Goal: Task Accomplishment & Management: Manage account settings

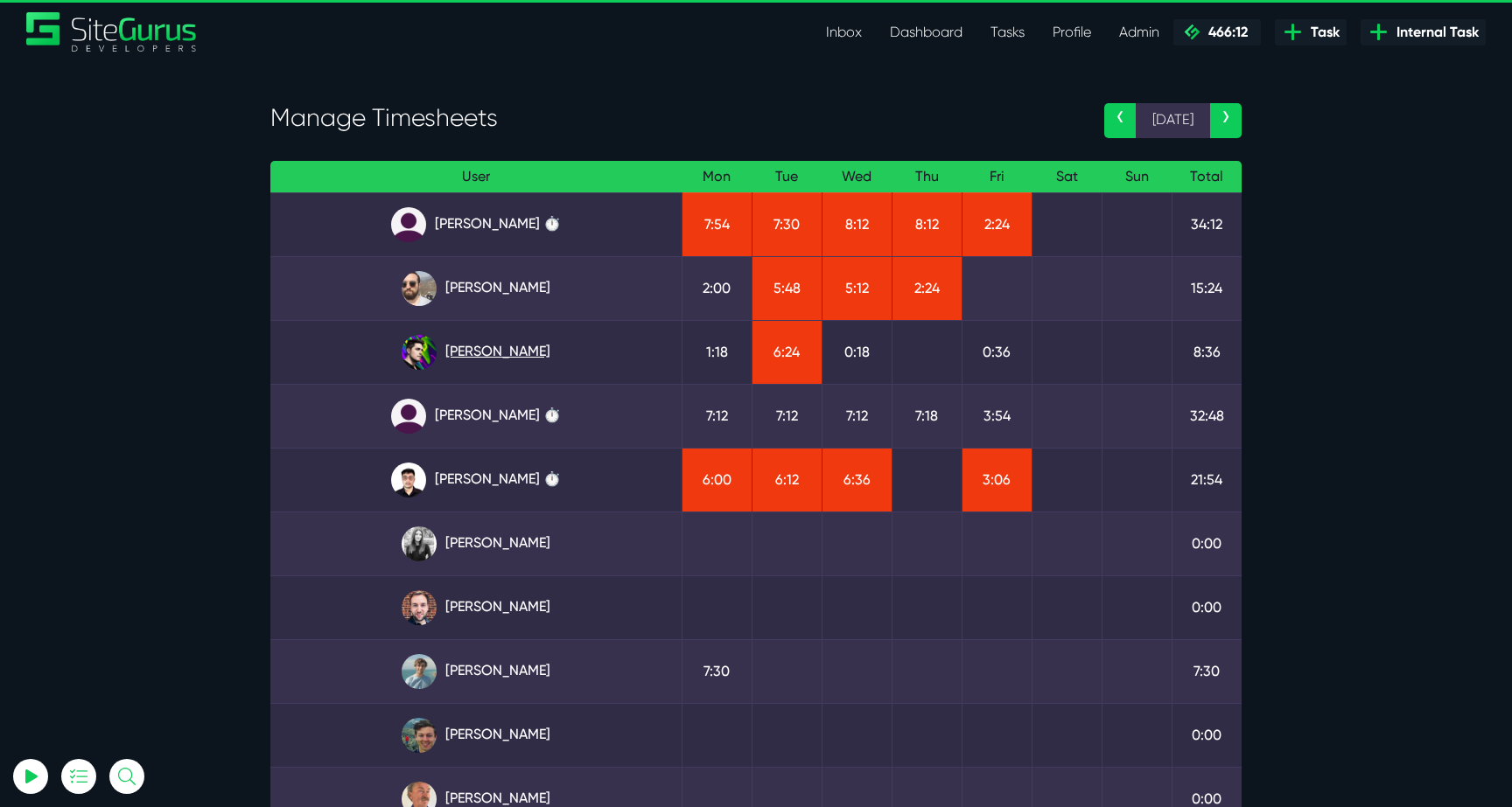
click at [516, 346] on link "[PERSON_NAME]" at bounding box center [476, 353] width 383 height 35
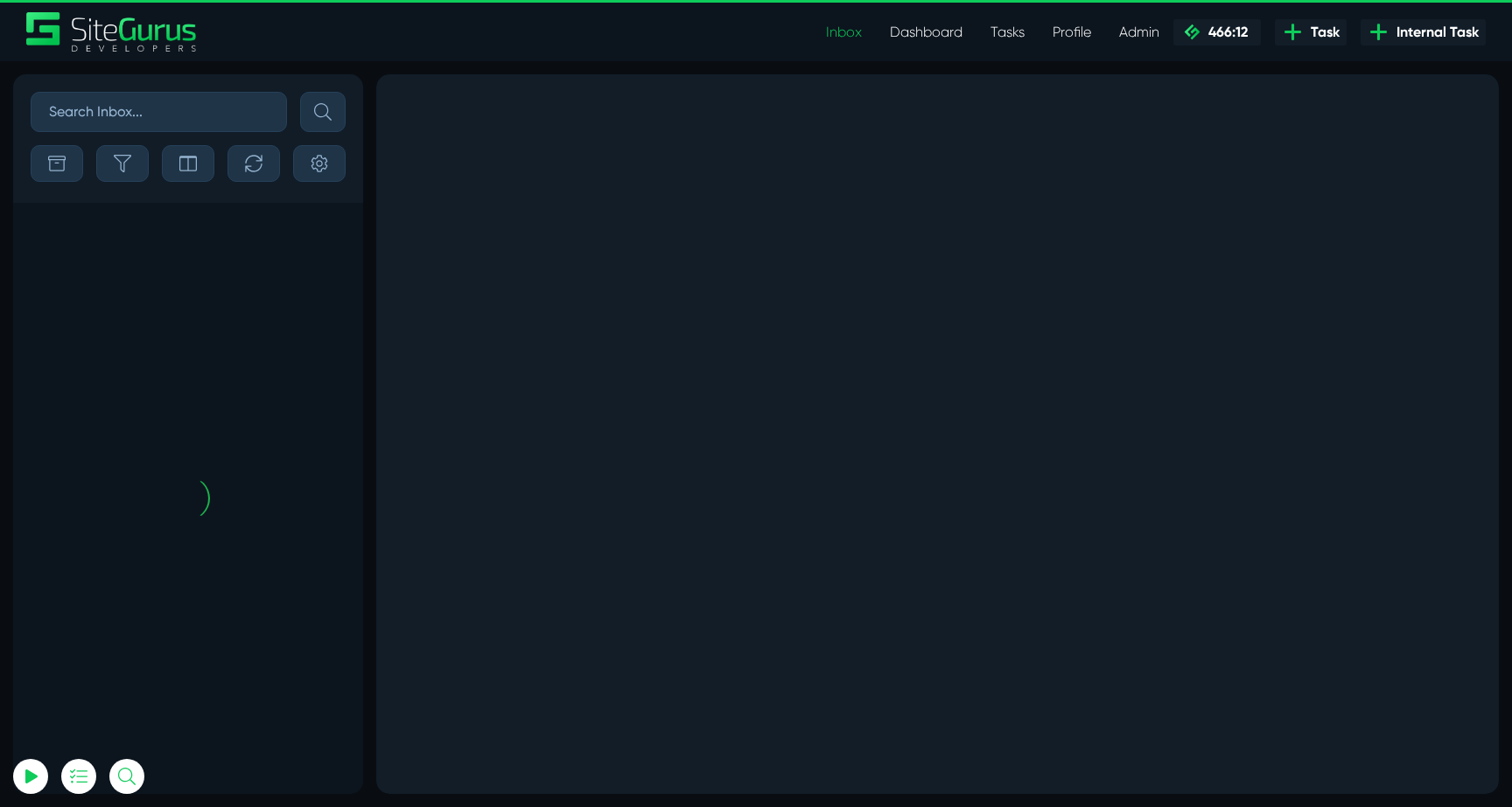
select select "0"
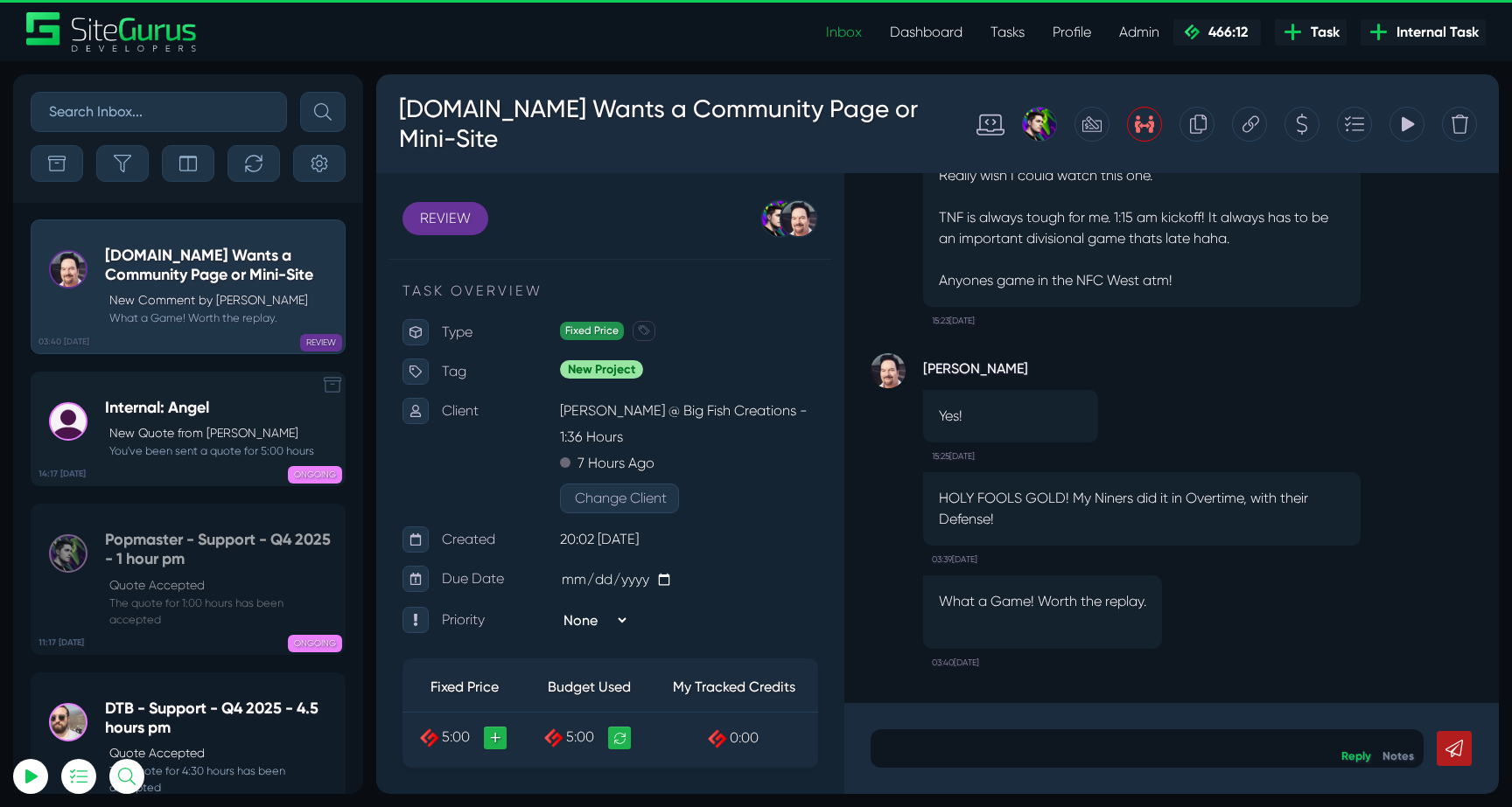
click at [186, 467] on div "ONGOING" at bounding box center [254, 471] width 175 height 17
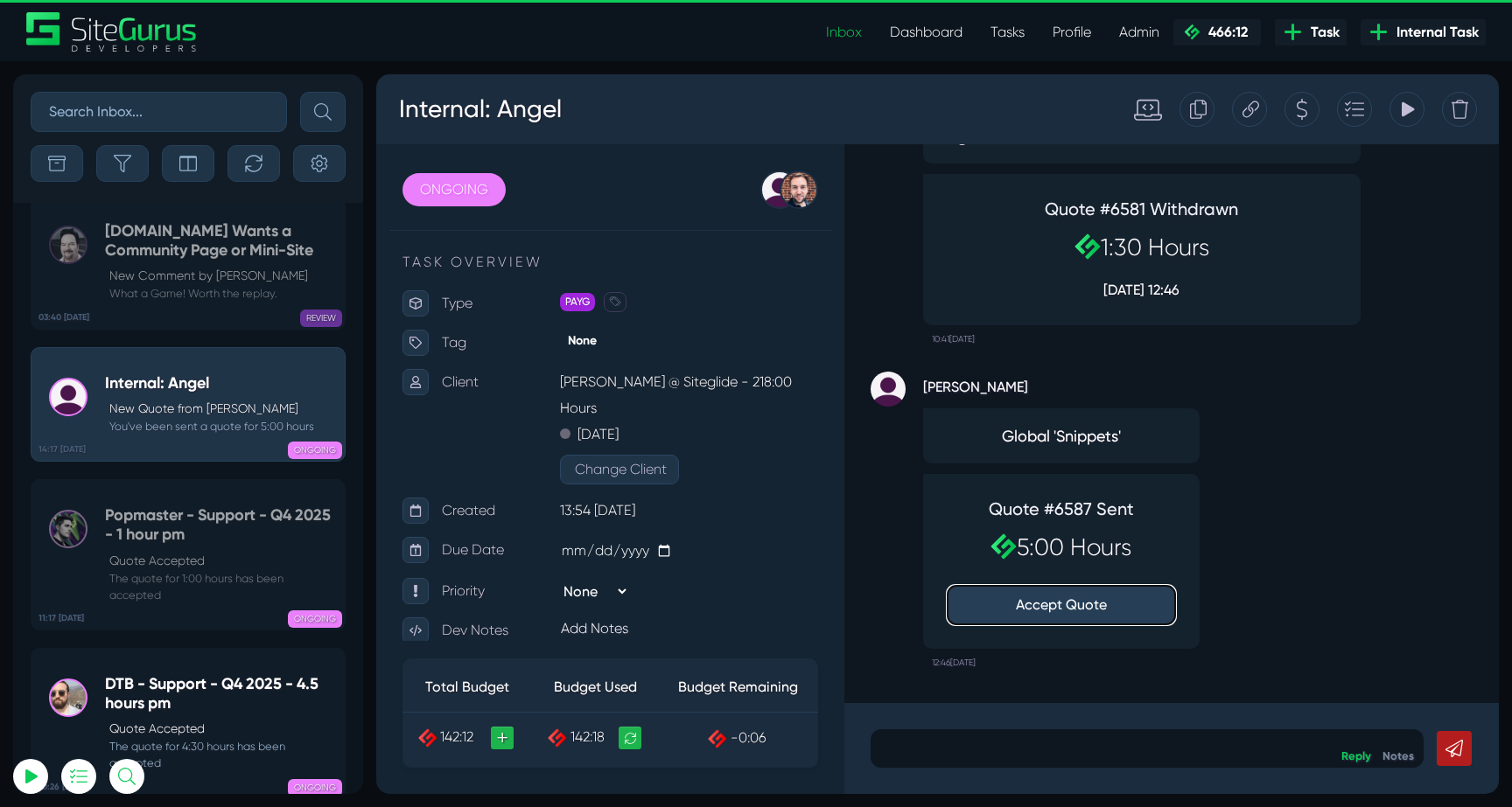
click at [1062, 600] on button "Accept Quote" at bounding box center [1061, 605] width 227 height 38
